Goal: Task Accomplishment & Management: Use online tool/utility

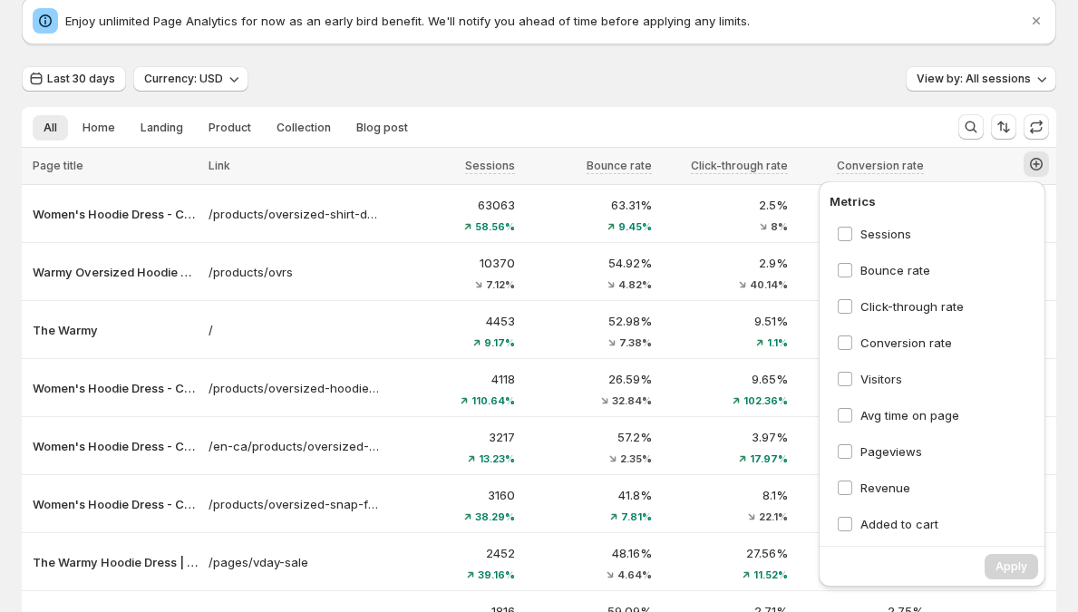
scroll to position [4, 0]
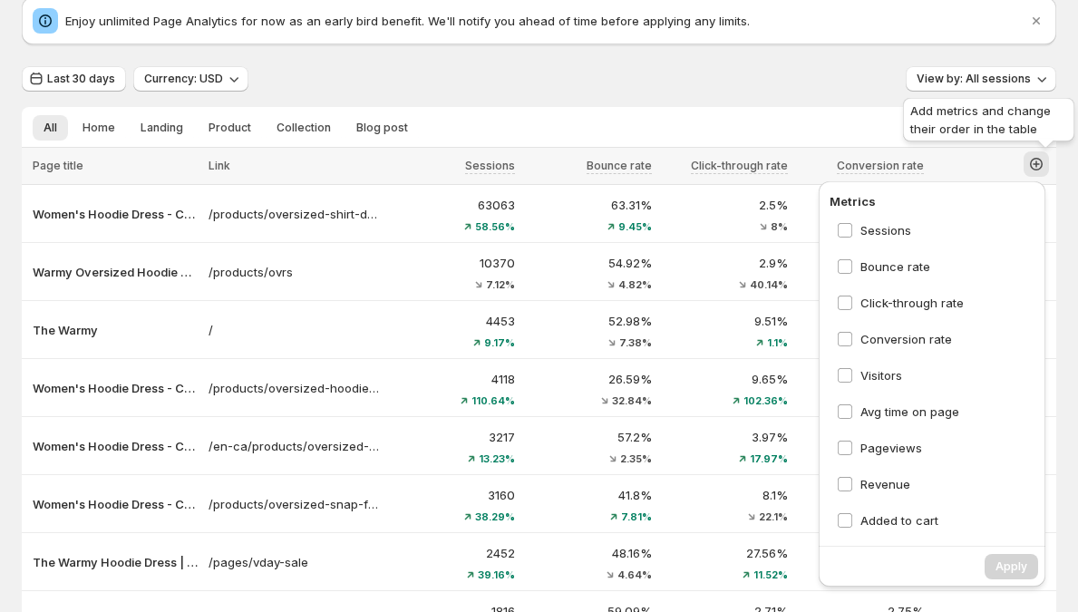
click at [1046, 168] on icon "button" at bounding box center [1036, 164] width 18 height 18
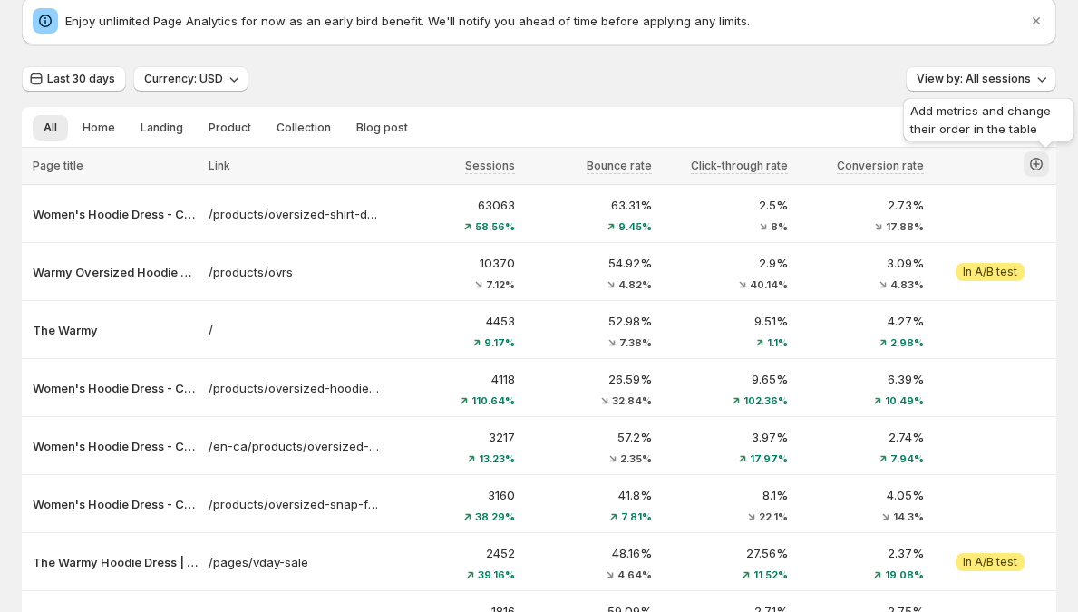
click at [1039, 164] on icon "button" at bounding box center [1036, 164] width 18 height 18
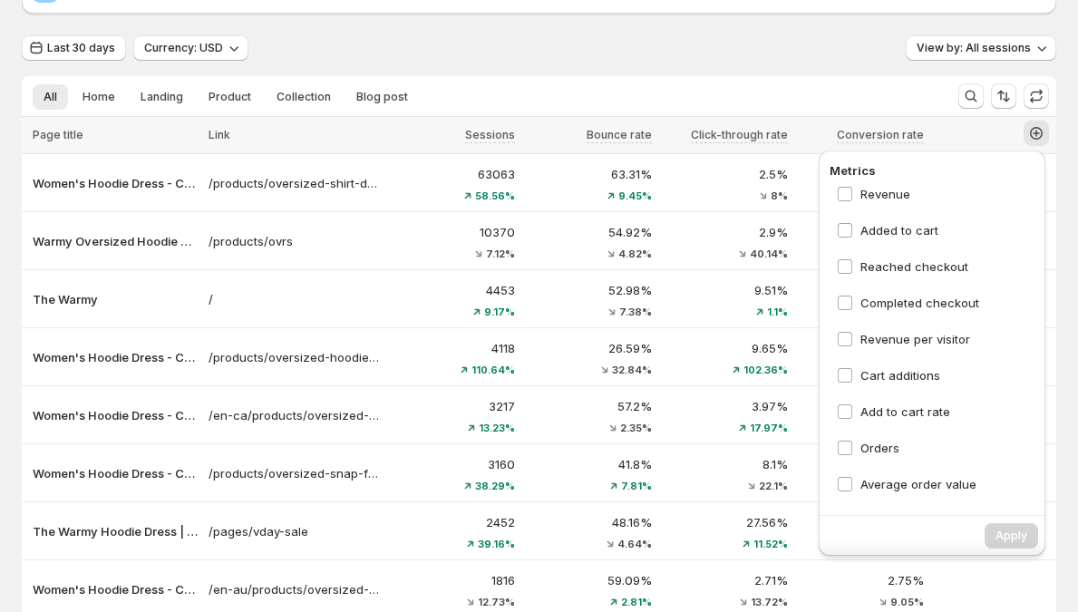
scroll to position [0, 0]
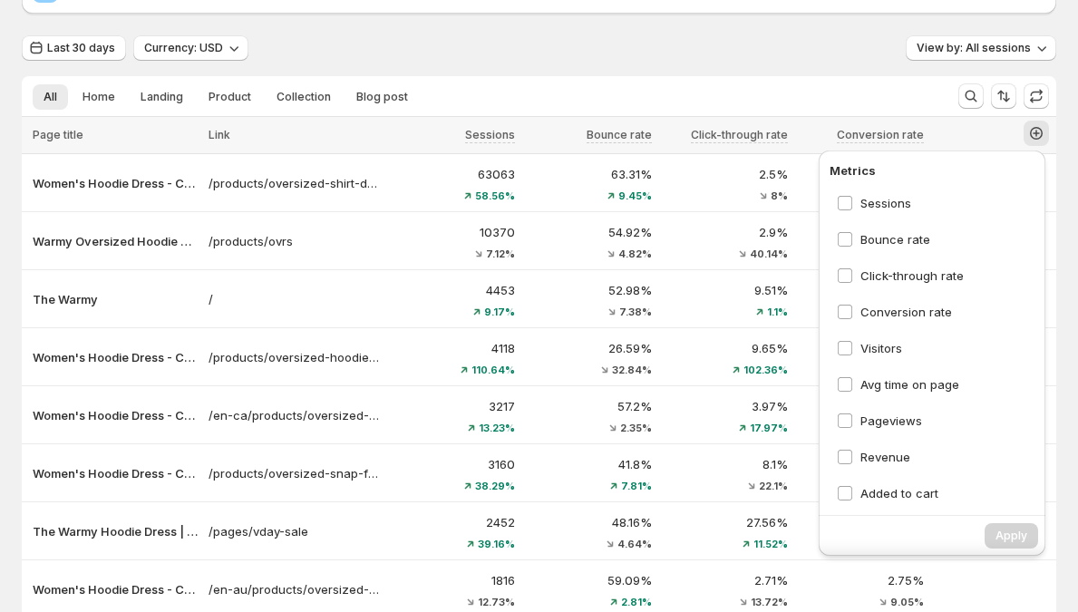
click at [848, 57] on div "Last 30 days Currency: USD View by: All sessions" at bounding box center [539, 48] width 1035 height 26
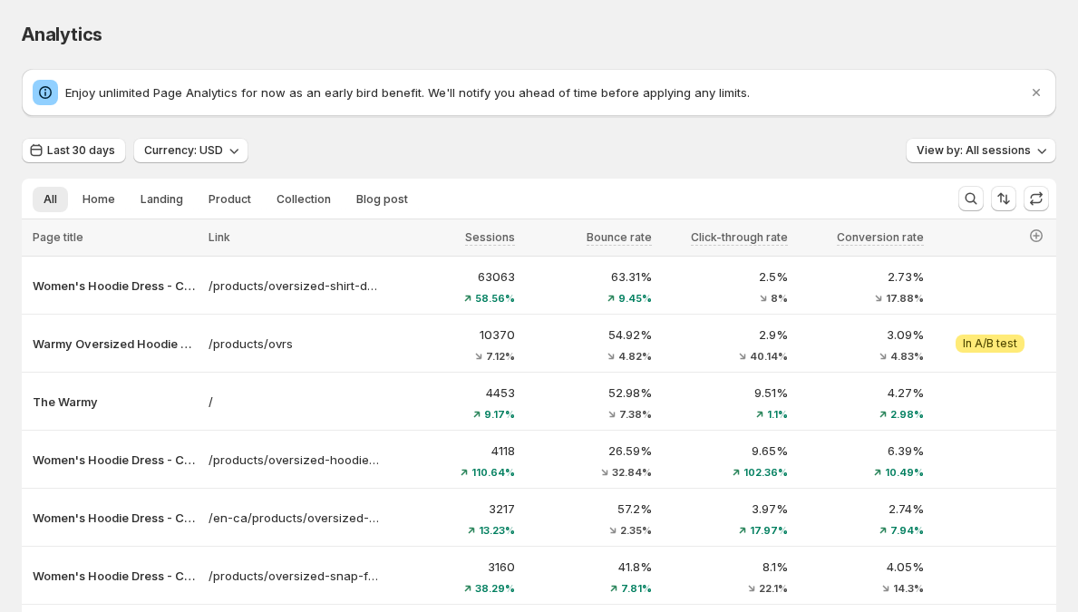
click at [706, 150] on div "Last 30 days Currency: USD View by: All sessions" at bounding box center [539, 151] width 1035 height 26
click at [1040, 230] on icon "button" at bounding box center [1033, 235] width 13 height 13
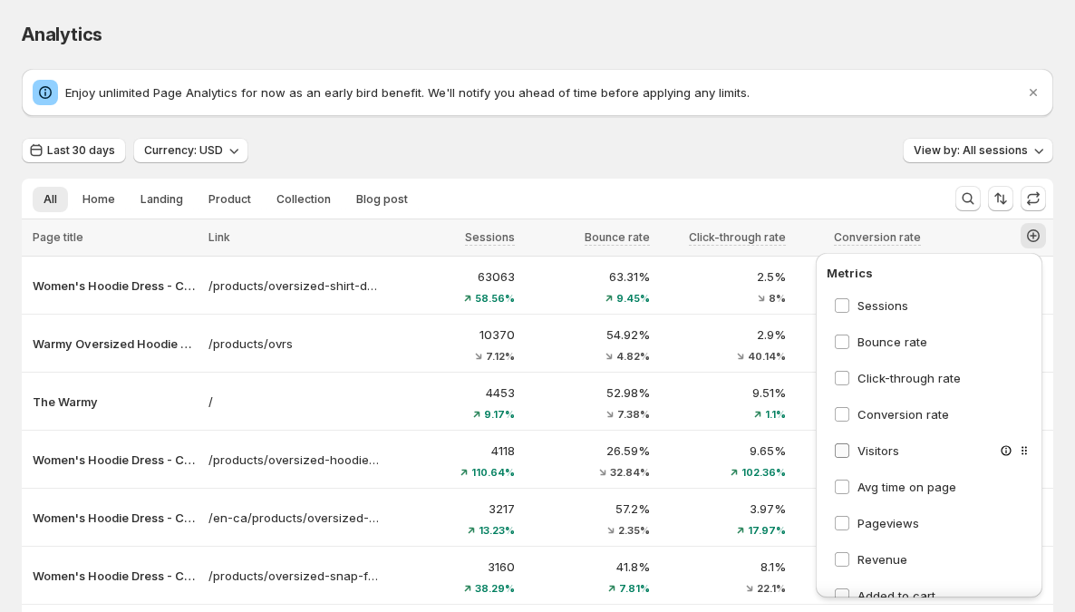
click at [881, 450] on span "Visitors" at bounding box center [879, 450] width 42 height 15
click at [876, 473] on div "Avg time on page" at bounding box center [934, 487] width 214 height 33
click at [878, 485] on span "Avg time on page" at bounding box center [907, 487] width 99 height 15
click at [872, 520] on span "Pageviews" at bounding box center [889, 523] width 62 height 15
click at [867, 558] on span "Revenue" at bounding box center [883, 559] width 50 height 15
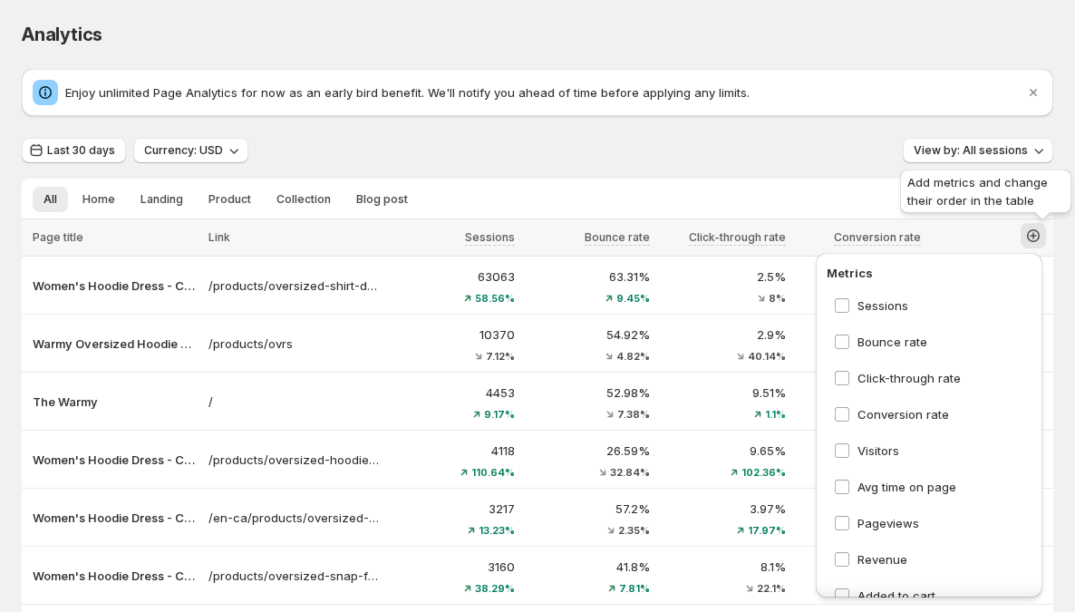
click at [1041, 238] on icon "button" at bounding box center [1034, 236] width 18 height 18
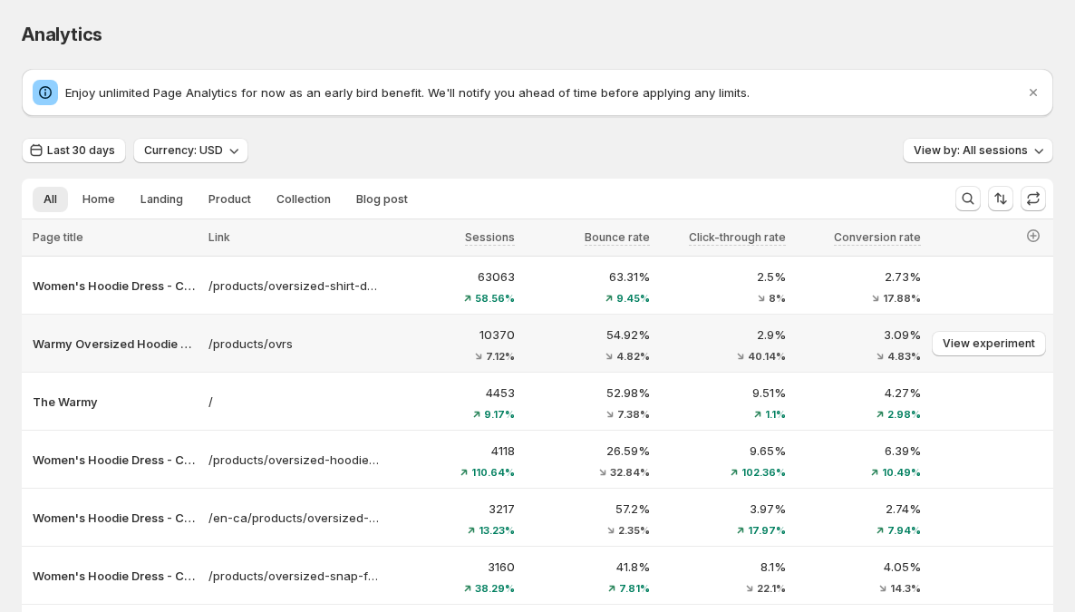
scroll to position [9, 0]
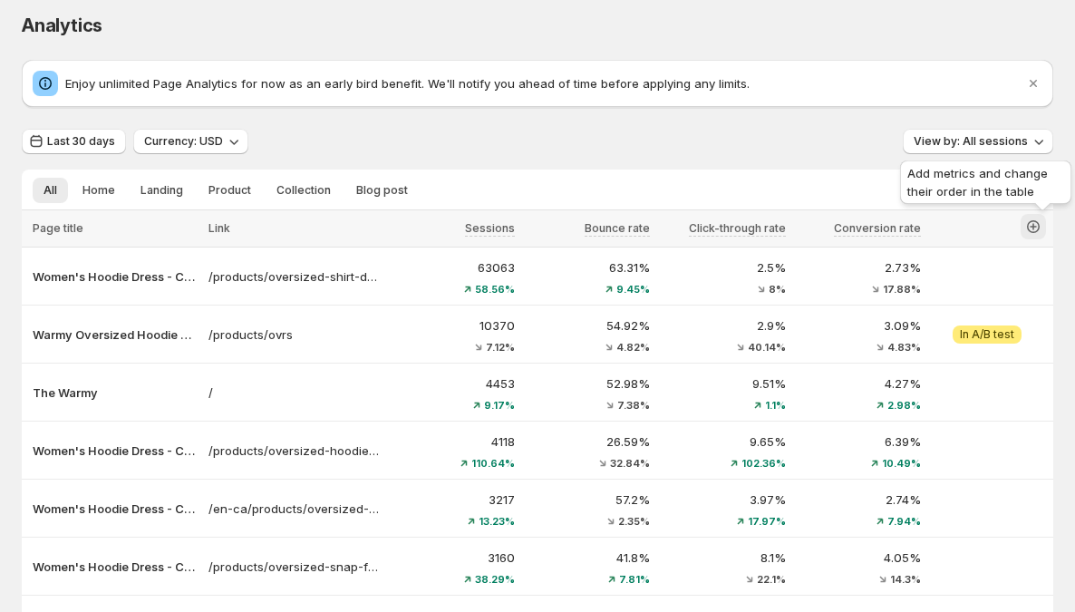
click at [1043, 233] on icon "button" at bounding box center [1034, 227] width 18 height 18
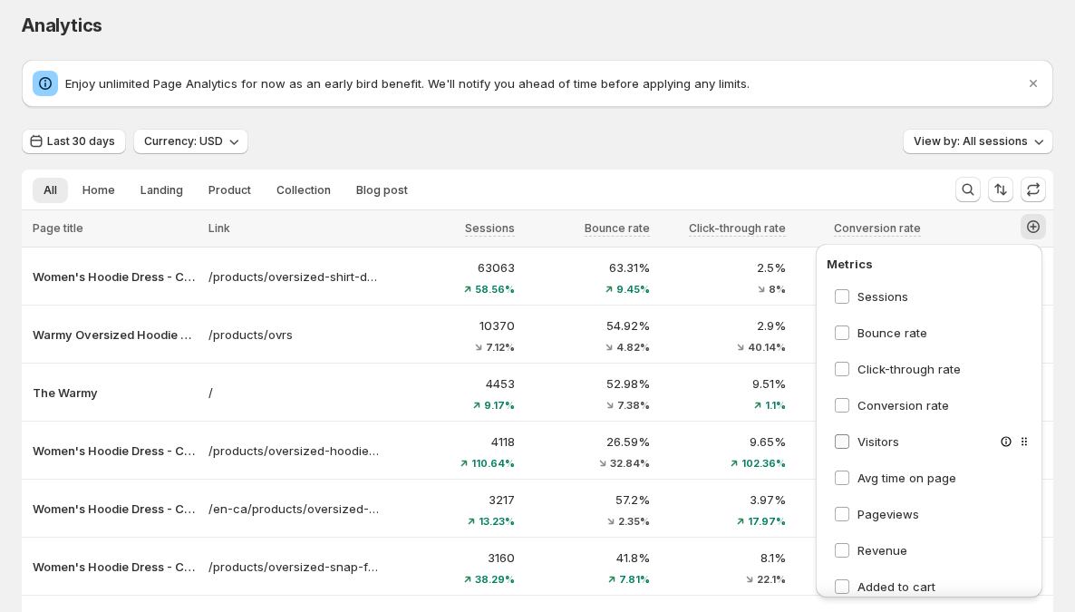
click at [881, 443] on span "Visitors" at bounding box center [879, 441] width 42 height 15
click at [878, 476] on span "Avg time on page" at bounding box center [907, 478] width 99 height 15
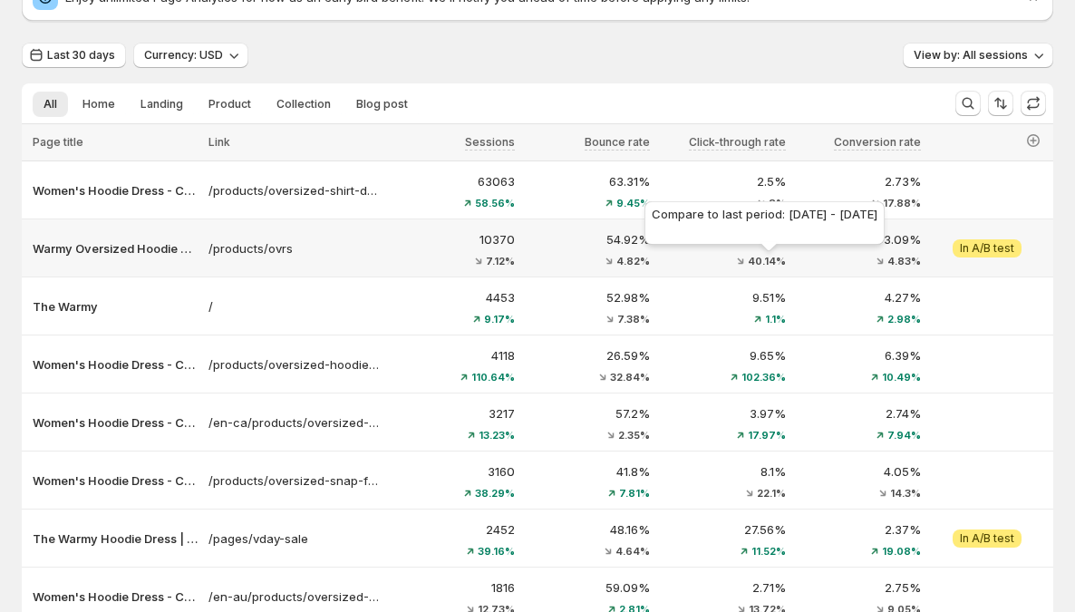
scroll to position [0, 0]
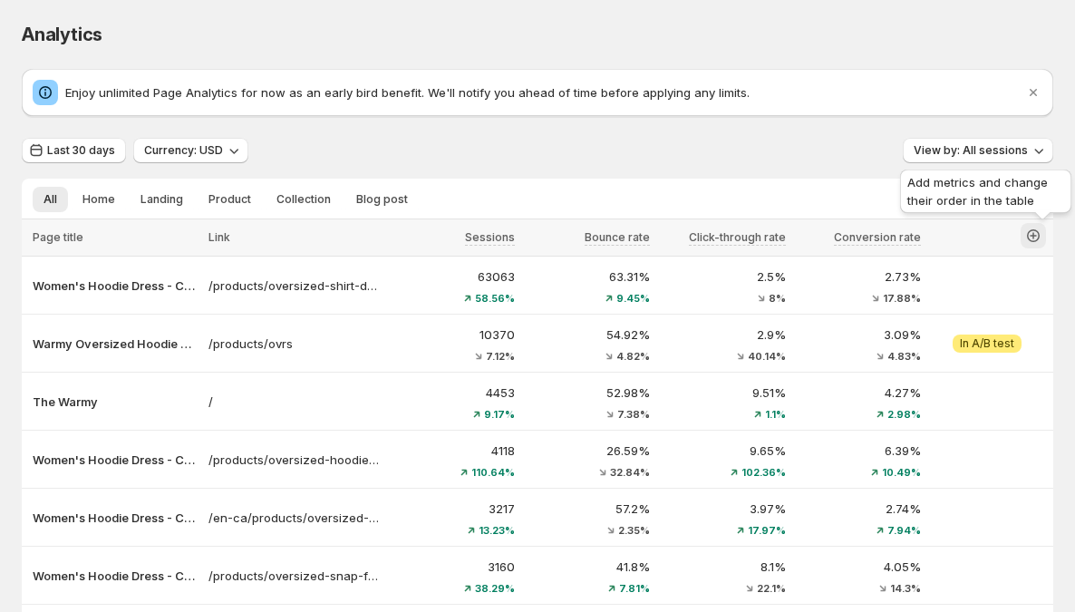
click at [1037, 235] on icon "button" at bounding box center [1033, 235] width 7 height 7
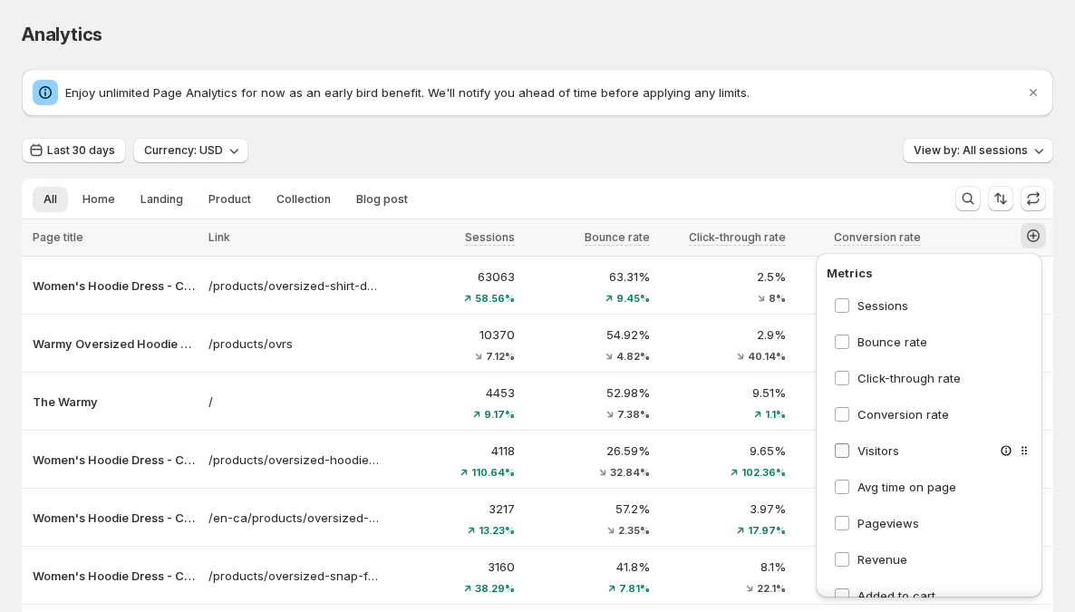
click at [870, 456] on span "Visitors" at bounding box center [879, 450] width 42 height 15
click at [863, 484] on span "Avg time on page" at bounding box center [907, 487] width 99 height 15
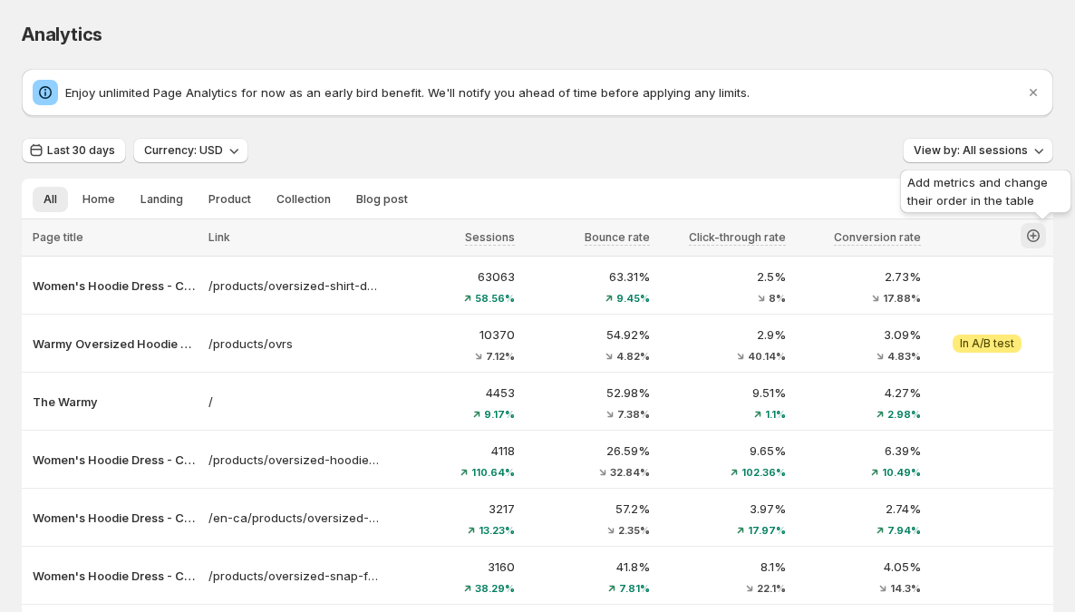
click at [1040, 238] on icon "button" at bounding box center [1034, 236] width 18 height 18
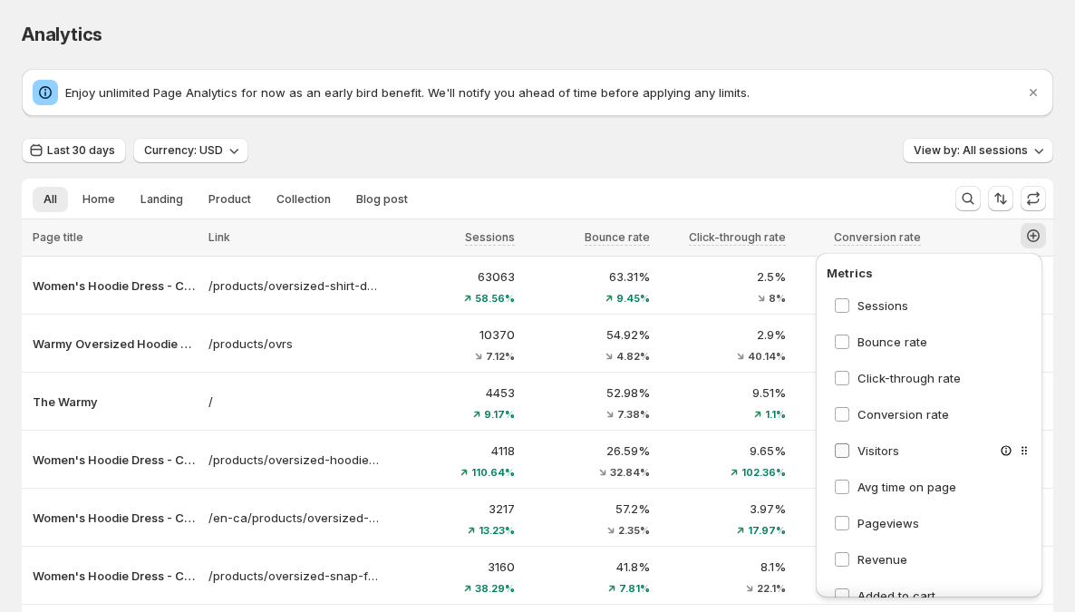
click at [878, 453] on span "Visitors" at bounding box center [879, 450] width 42 height 15
click at [878, 482] on span "Avg time on page" at bounding box center [907, 487] width 99 height 15
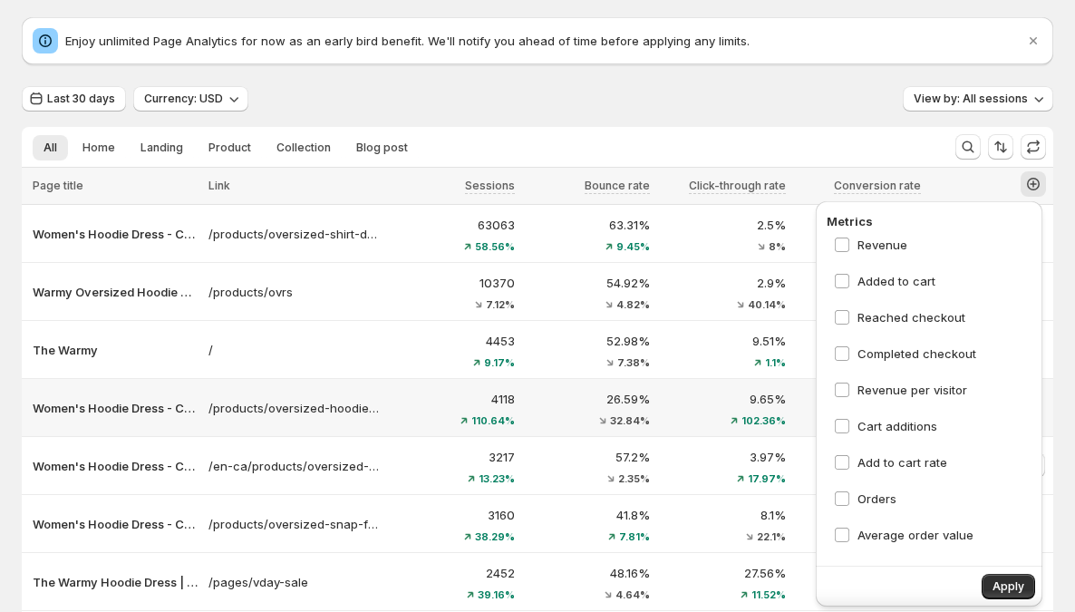
scroll to position [147, 0]
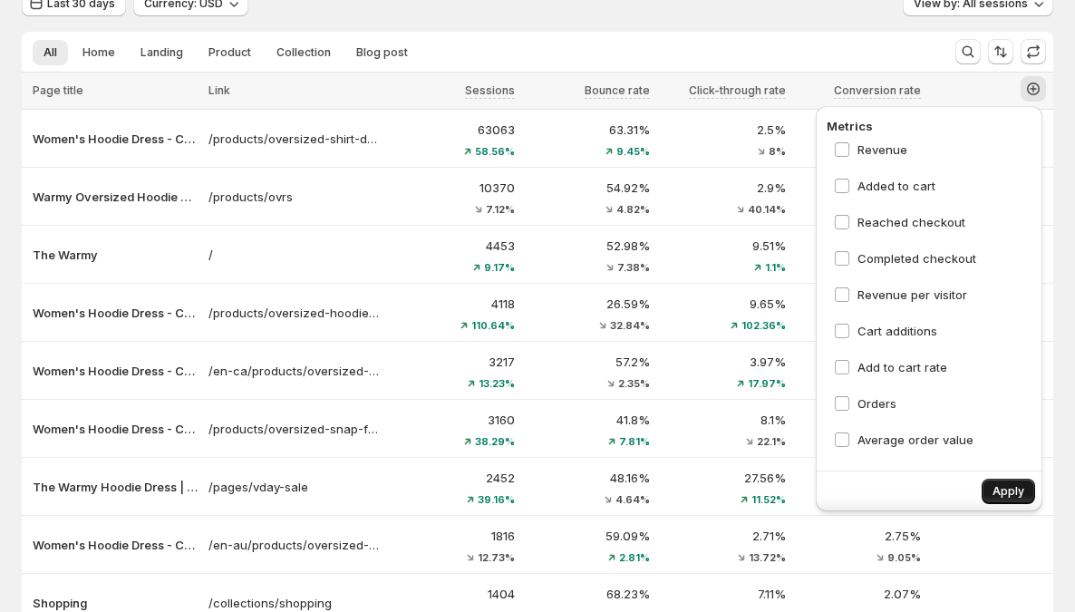
click at [1000, 487] on span "Apply" at bounding box center [1009, 491] width 32 height 15
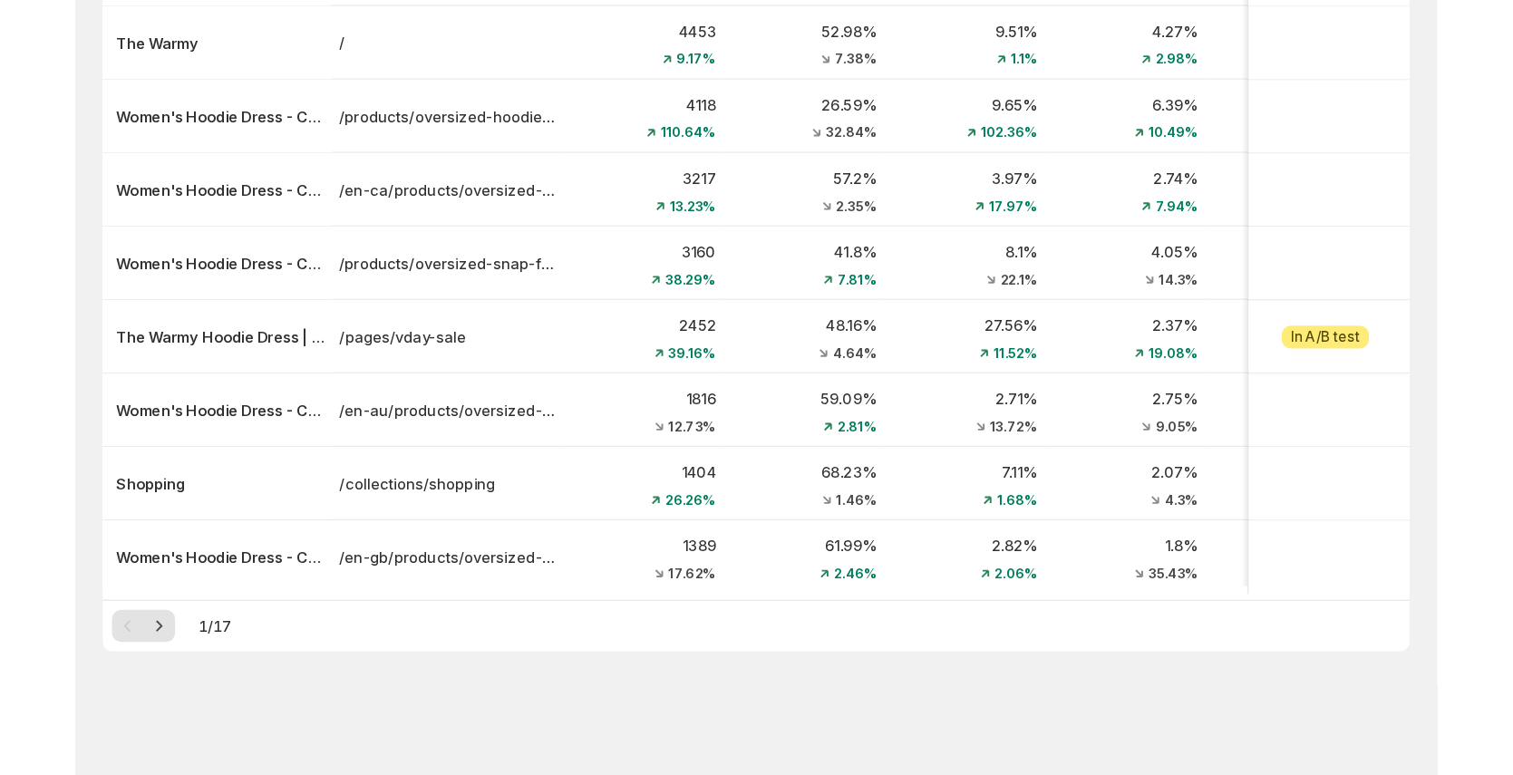
scroll to position [0, 0]
